Goal: Task Accomplishment & Management: Complete application form

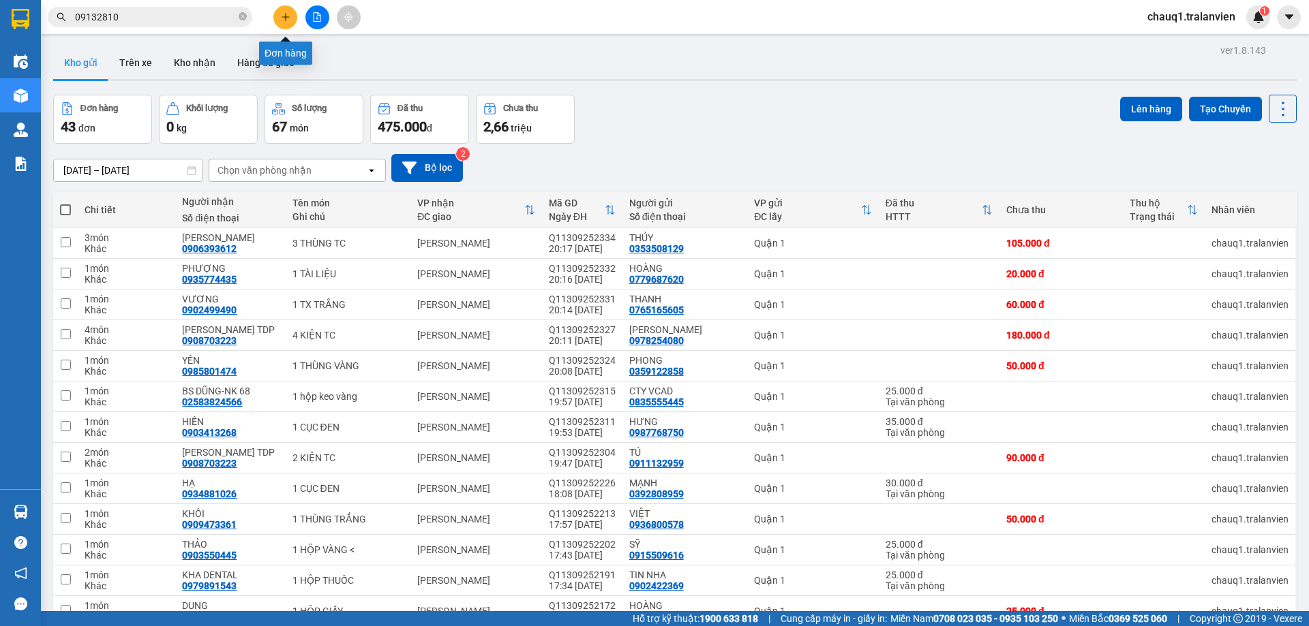
click at [284, 20] on icon "plus" at bounding box center [286, 17] width 10 height 10
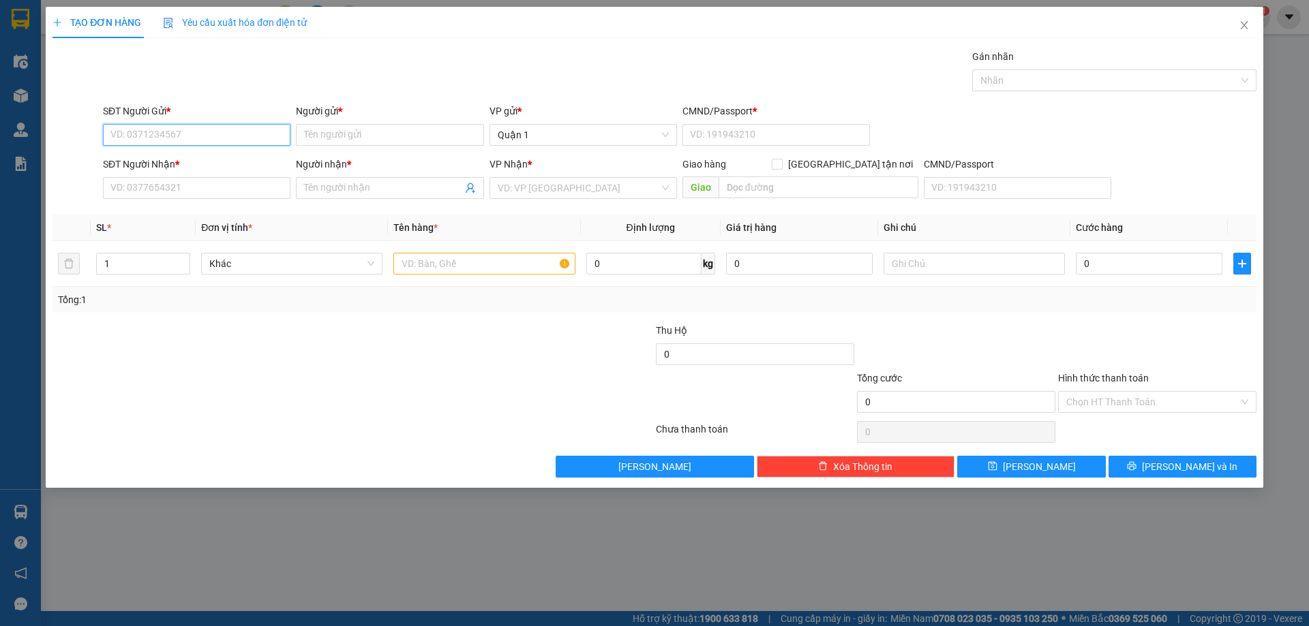
click at [165, 137] on input "SĐT Người Gửi *" at bounding box center [196, 135] width 187 height 22
type input "0901757864"
click at [169, 166] on div "0901757864 - TÂN" at bounding box center [196, 162] width 171 height 15
type input "TÂN"
type input "1"
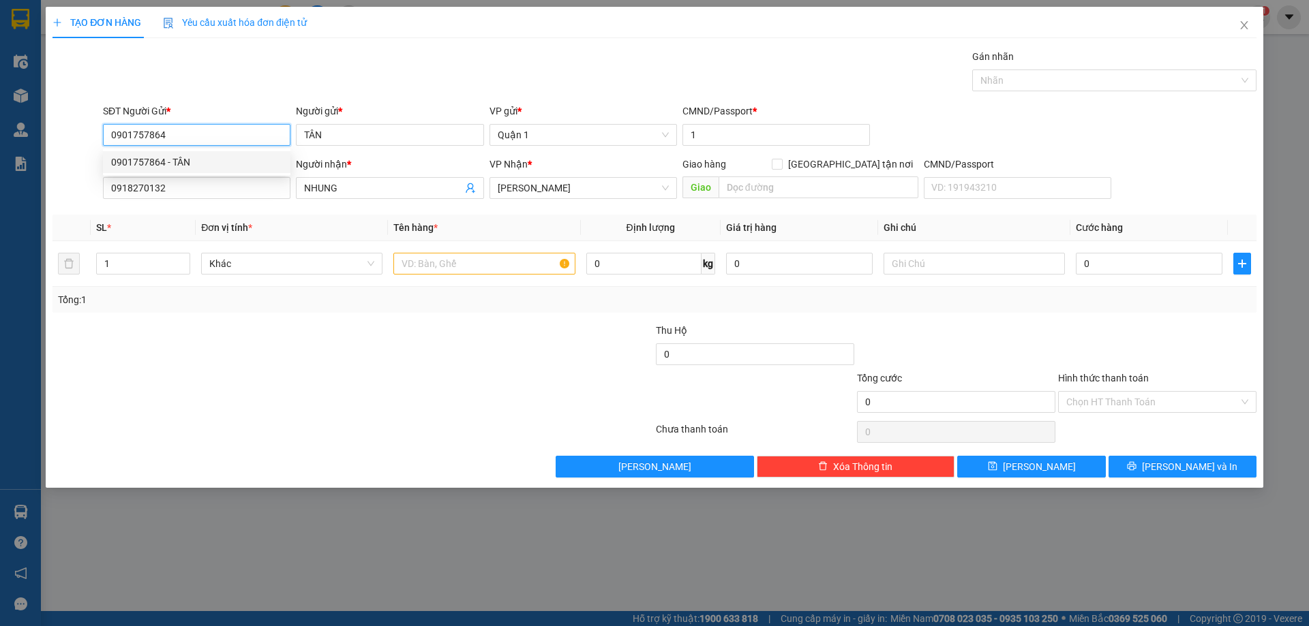
type input "0918270132"
type input "NHUNG"
type input "0901757864"
click at [407, 264] on input "text" at bounding box center [483, 264] width 181 height 22
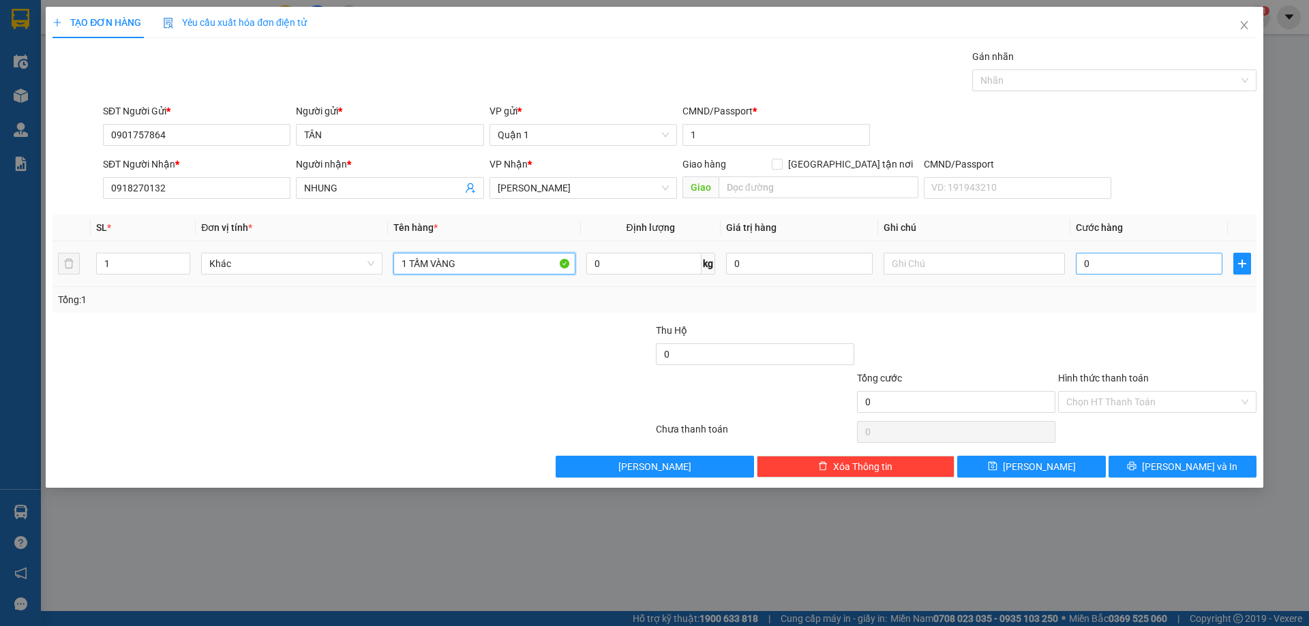
type input "1 TẤM VÀNG"
click at [1099, 261] on input "0" at bounding box center [1148, 264] width 147 height 22
type input "5"
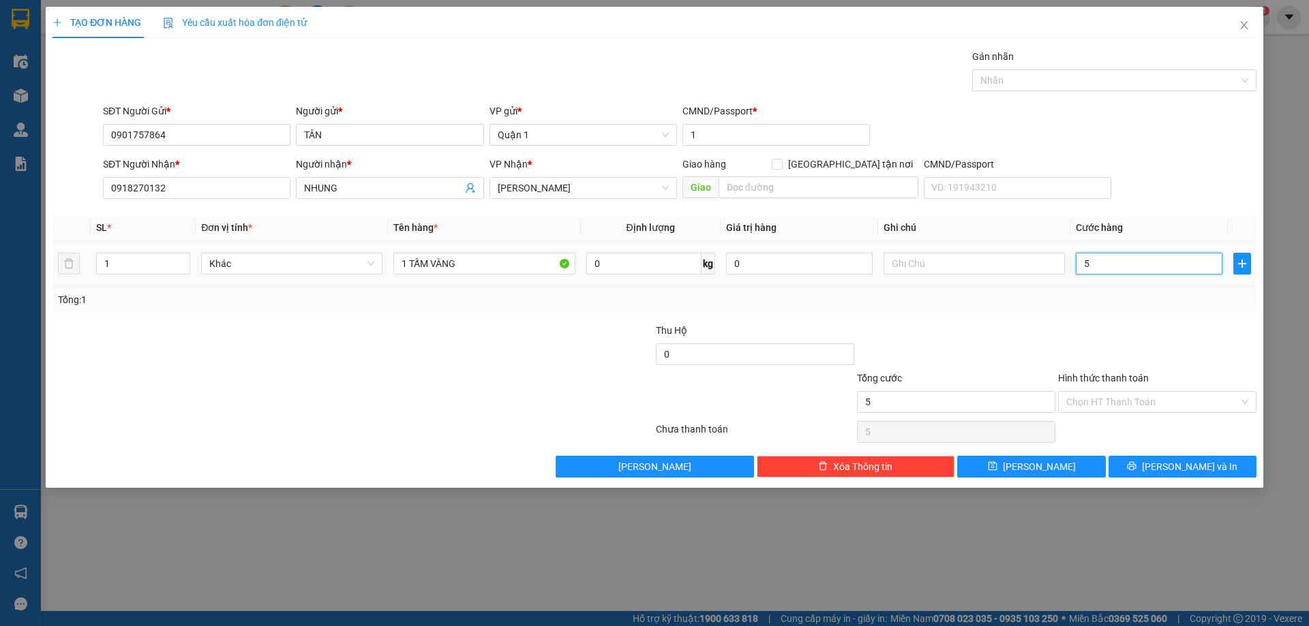
type input "50"
type input "50.000"
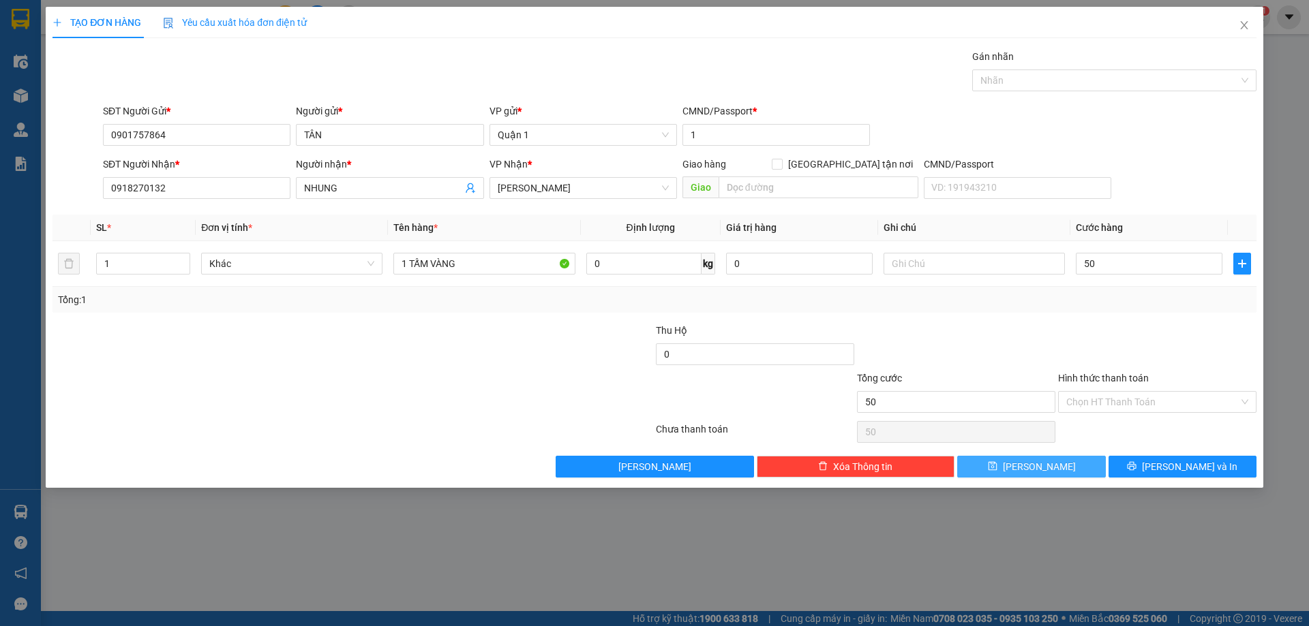
type input "50.000"
drag, startPoint x: 1041, startPoint y: 469, endPoint x: 1008, endPoint y: 456, distance: 35.8
click at [1040, 469] on span "[PERSON_NAME]" at bounding box center [1039, 466] width 73 height 15
type input "0"
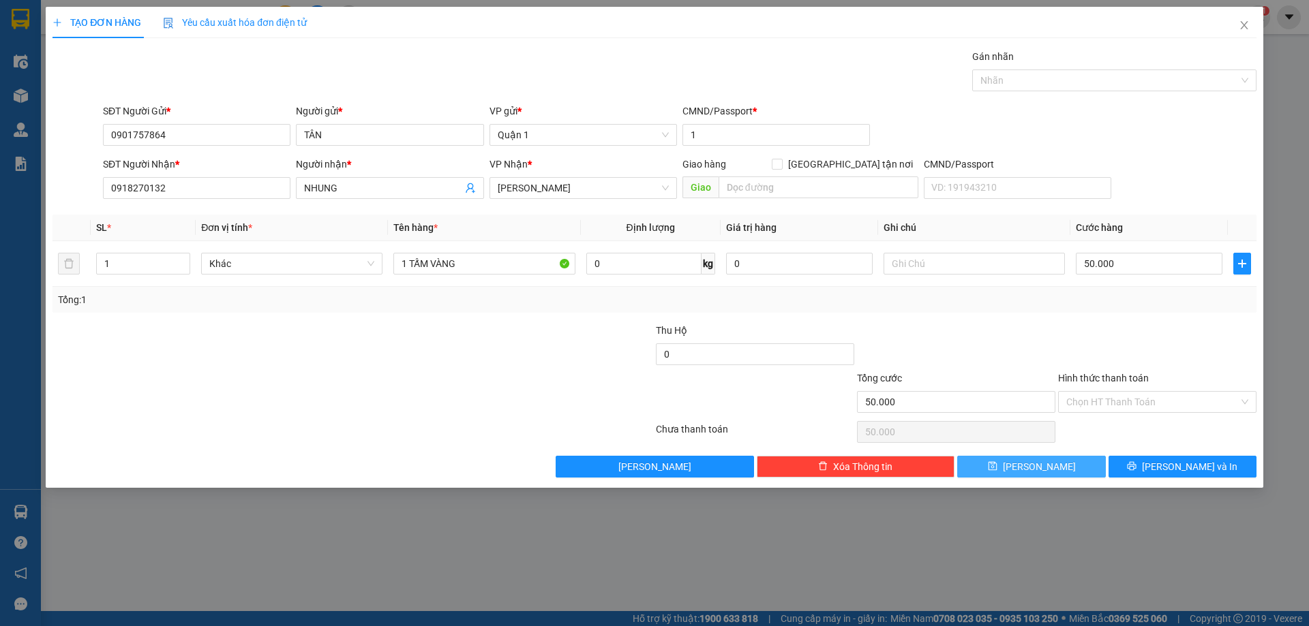
type input "0"
